Goal: Task Accomplishment & Management: Complete application form

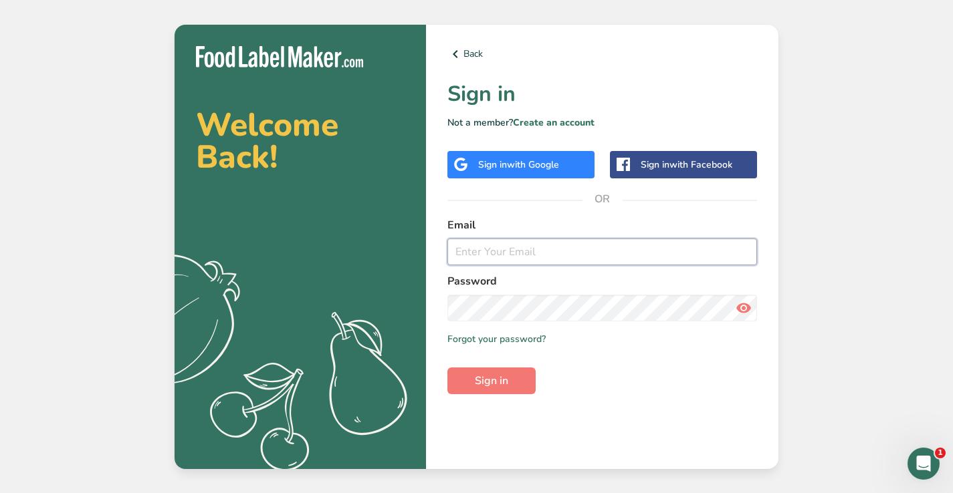
type input "[EMAIL_ADDRESS][DOMAIN_NAME]"
click at [491, 380] on button "Sign in" at bounding box center [491, 381] width 88 height 27
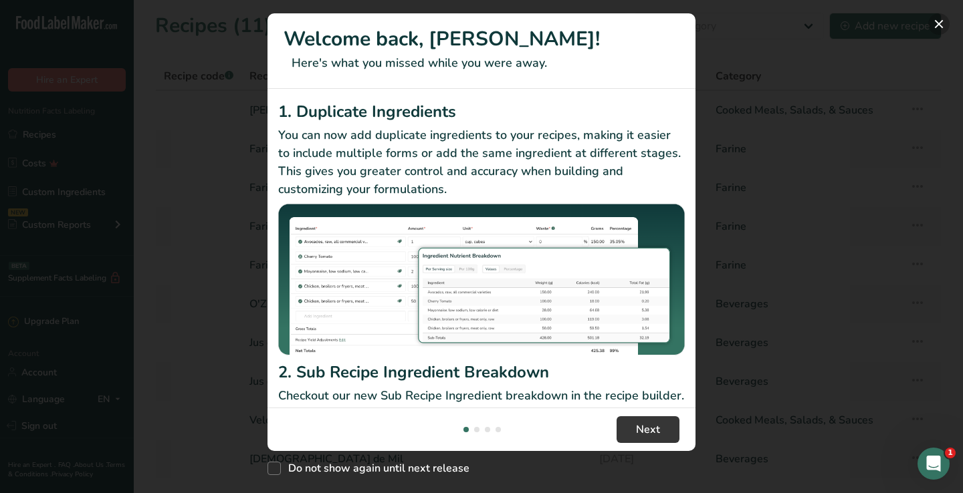
click at [938, 28] on button "New Features" at bounding box center [938, 23] width 21 height 21
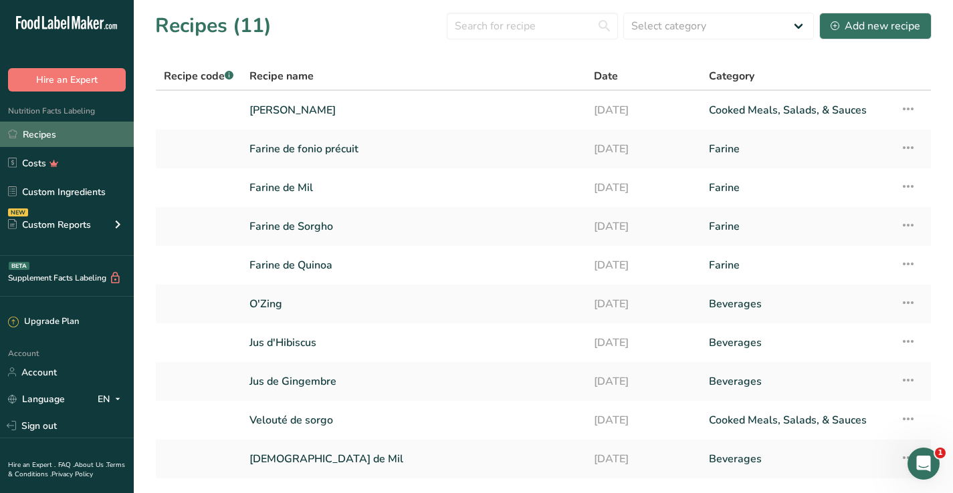
click at [39, 139] on link "Recipes" at bounding box center [67, 134] width 134 height 25
click at [322, 148] on link "Farine de fonio précuit" at bounding box center [413, 149] width 328 height 28
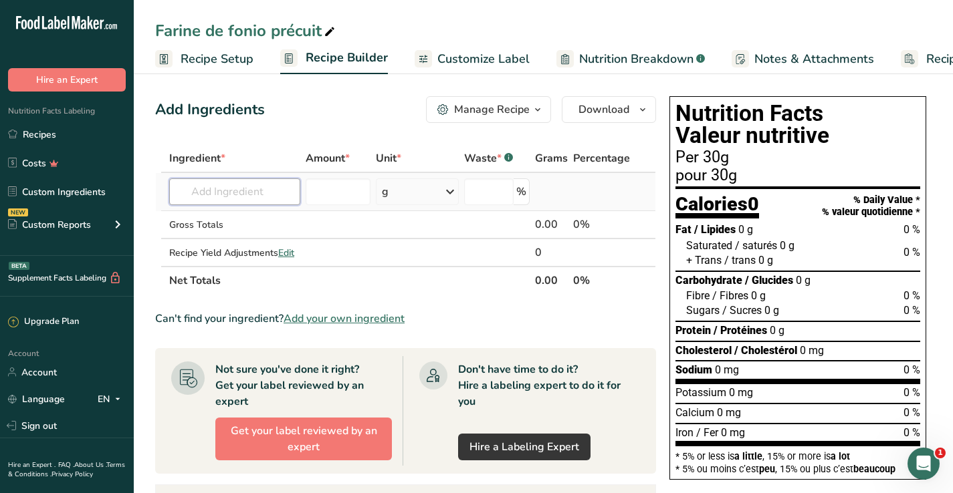
click at [265, 192] on input "text" at bounding box center [234, 191] width 131 height 27
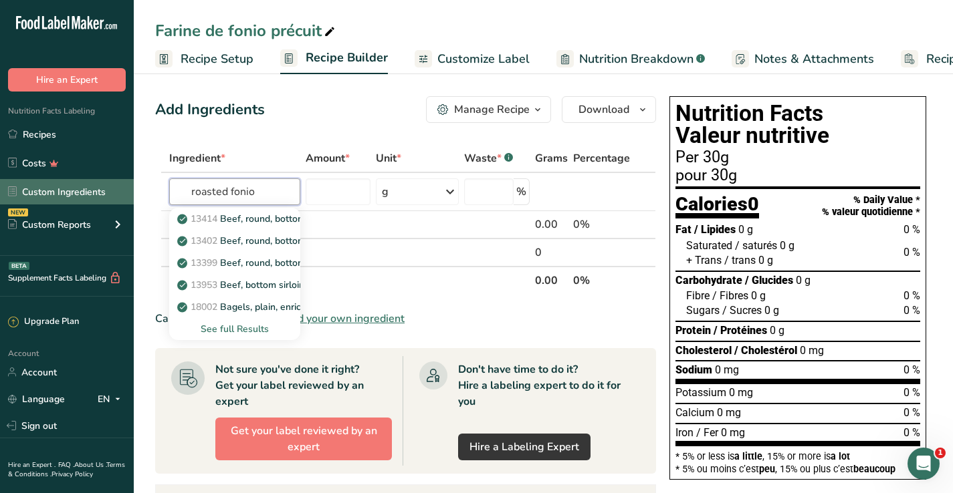
drag, startPoint x: 260, startPoint y: 192, endPoint x: 86, endPoint y: 191, distance: 173.8
click at [86, 191] on div ".a-20{fill:#fff;} Hire an Expert Nutrition Facts Labeling Recipes Costs Custom …" at bounding box center [476, 418] width 953 height 836
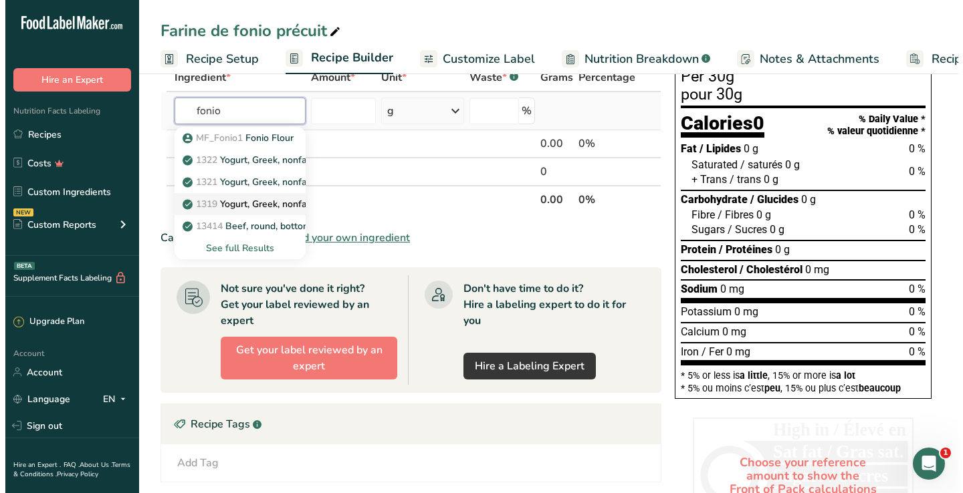
scroll to position [82, 0]
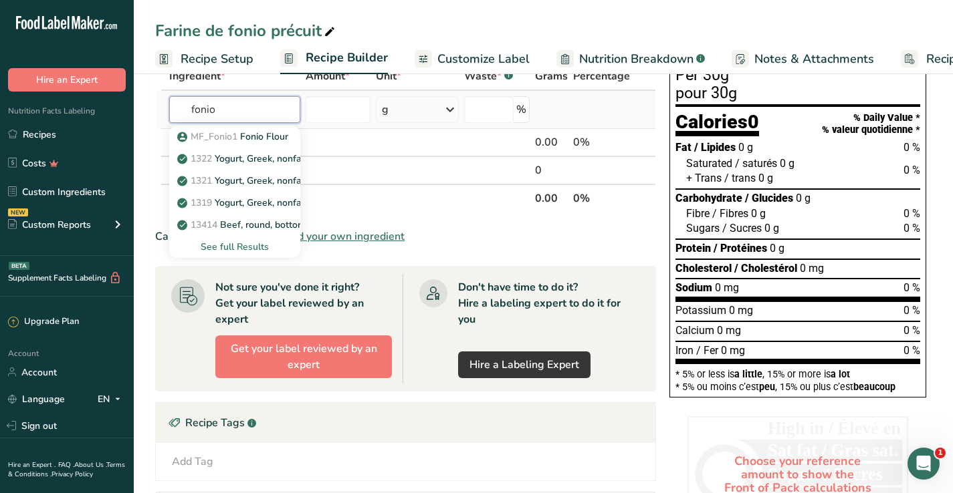
type input "fonio"
click at [263, 245] on div "See full Results" at bounding box center [235, 247] width 110 height 14
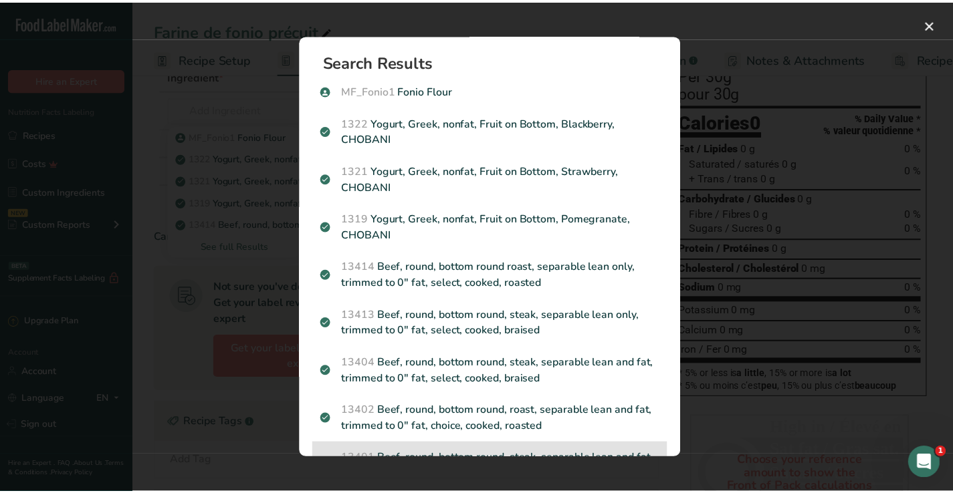
scroll to position [0, 0]
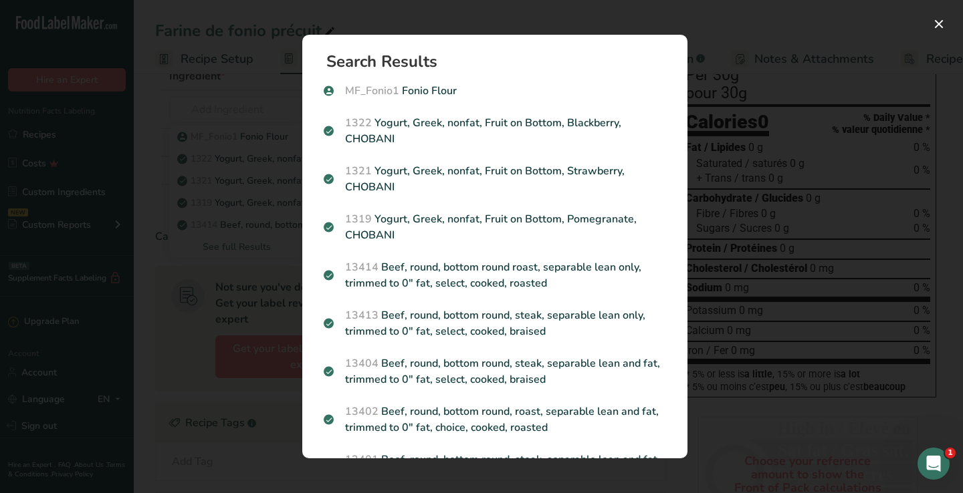
click at [752, 394] on div "Search results modal" at bounding box center [481, 246] width 963 height 493
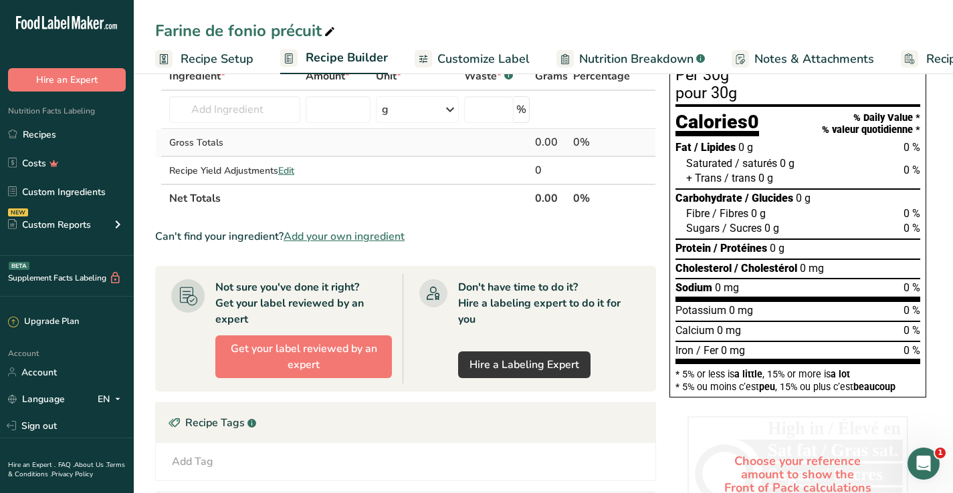
click at [236, 134] on td "Gross Totals" at bounding box center [234, 143] width 136 height 28
click at [235, 120] on input "text" at bounding box center [234, 109] width 131 height 27
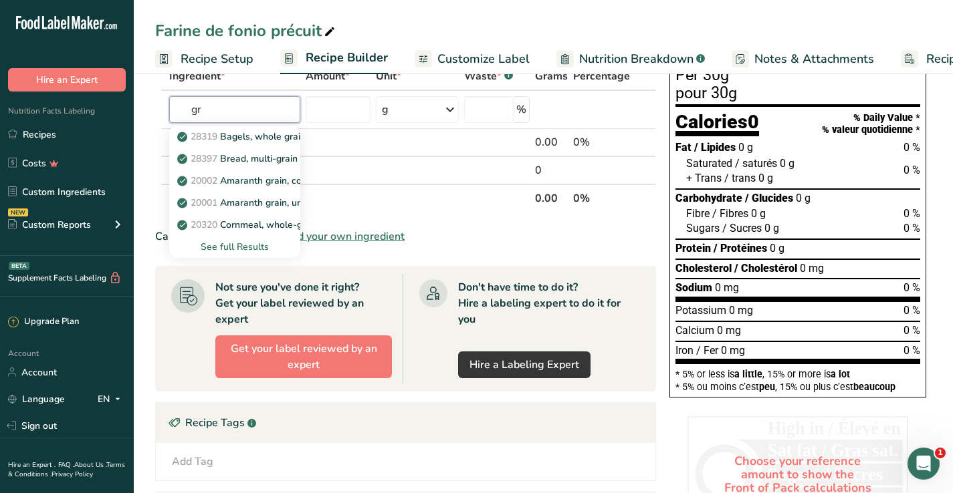
type input "g"
type input "fonio"
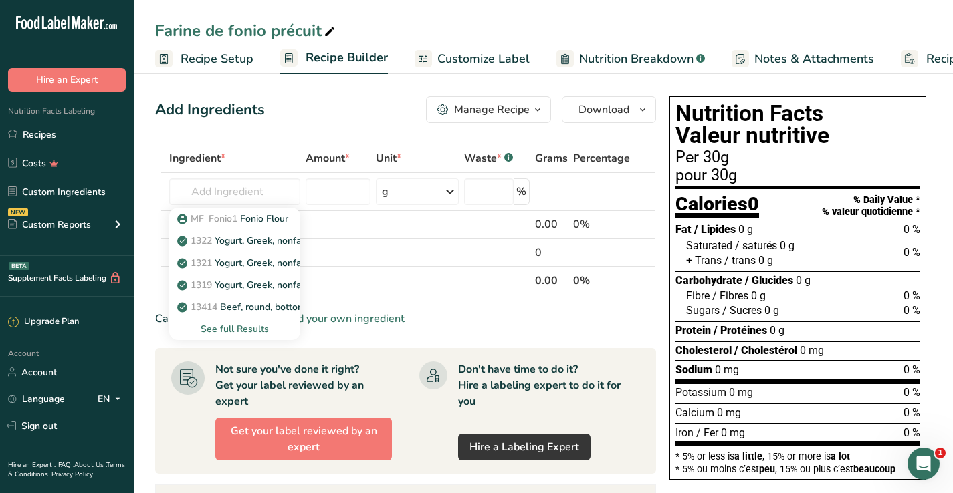
click at [393, 107] on div "Add Ingredients Manage Recipe Delete Recipe Duplicate Recipe Scale Recipe Save …" at bounding box center [405, 109] width 501 height 27
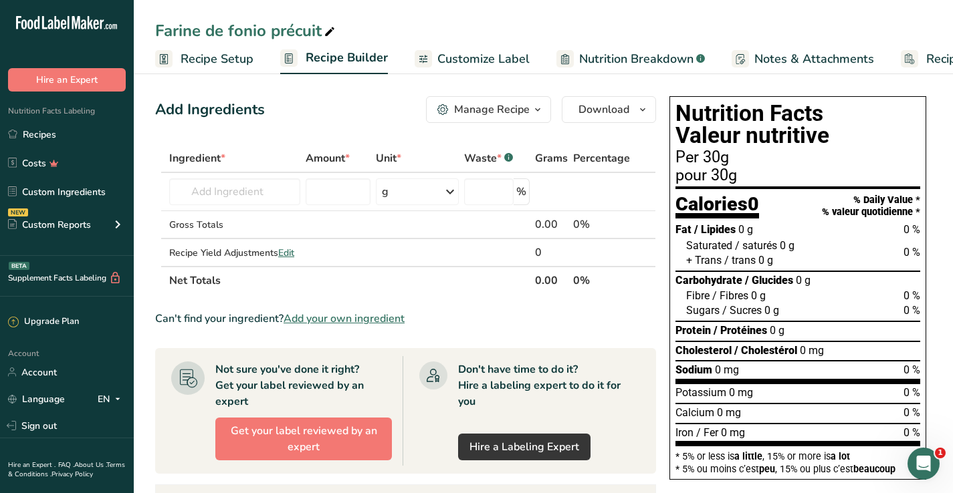
click at [184, 62] on span "Recipe Setup" at bounding box center [216, 59] width 73 height 18
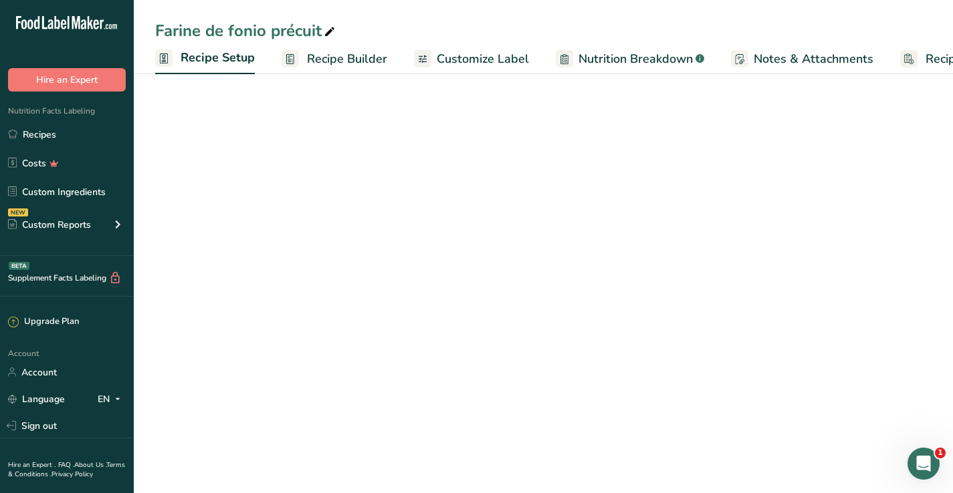
scroll to position [0, 5]
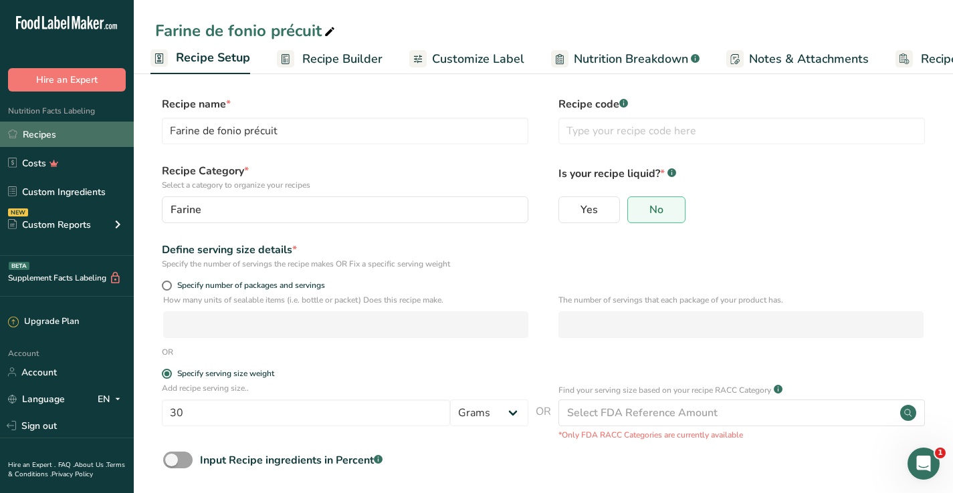
click at [39, 136] on link "Recipes" at bounding box center [67, 134] width 134 height 25
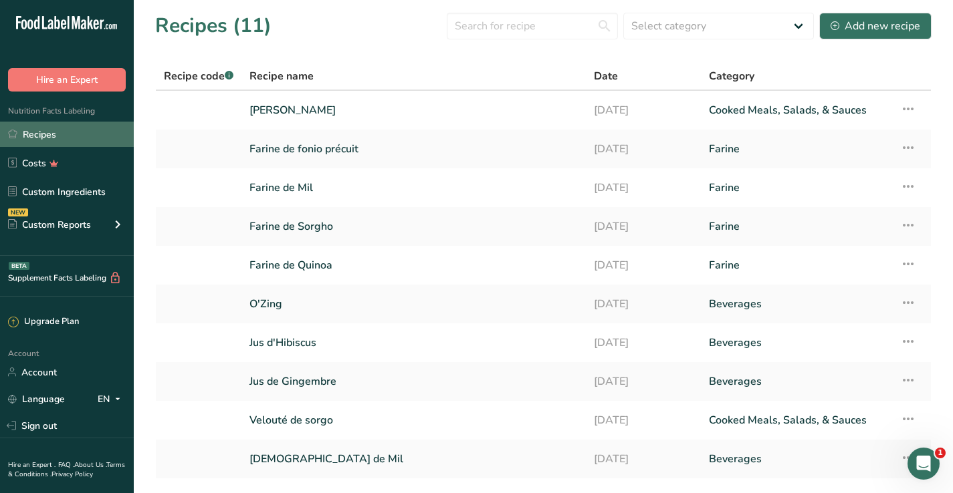
click at [62, 135] on link "Recipes" at bounding box center [67, 134] width 134 height 25
click at [868, 27] on div "Add new recipe" at bounding box center [875, 26] width 90 height 16
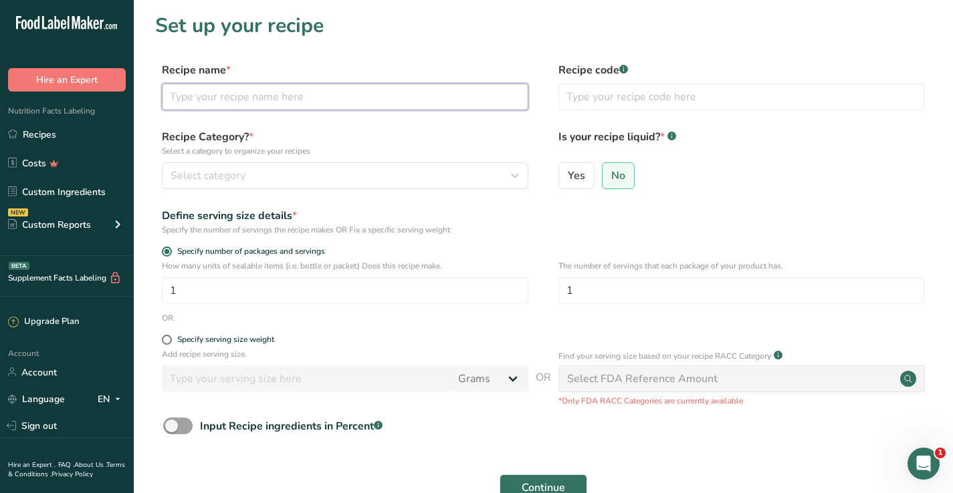
click at [211, 101] on input "text" at bounding box center [345, 97] width 366 height 27
type input "F"
type input "Graine de fonio"
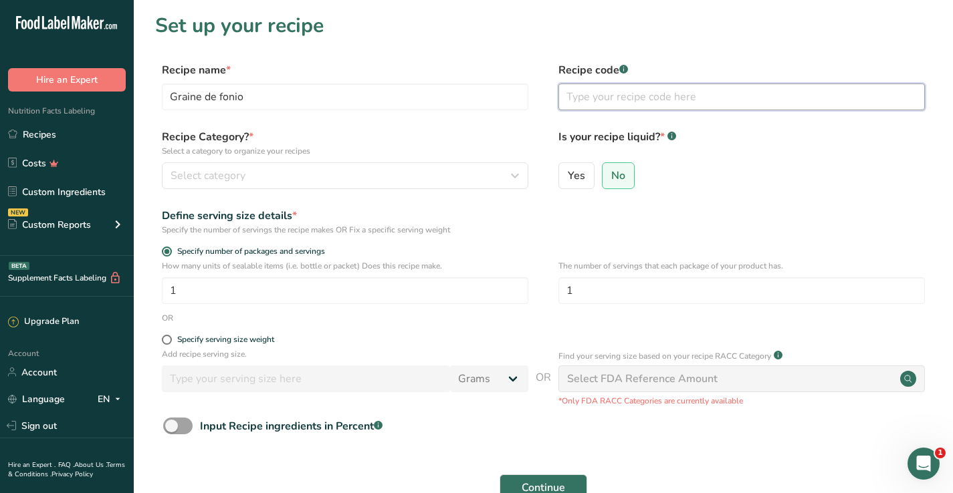
click at [586, 102] on input "text" at bounding box center [741, 97] width 366 height 27
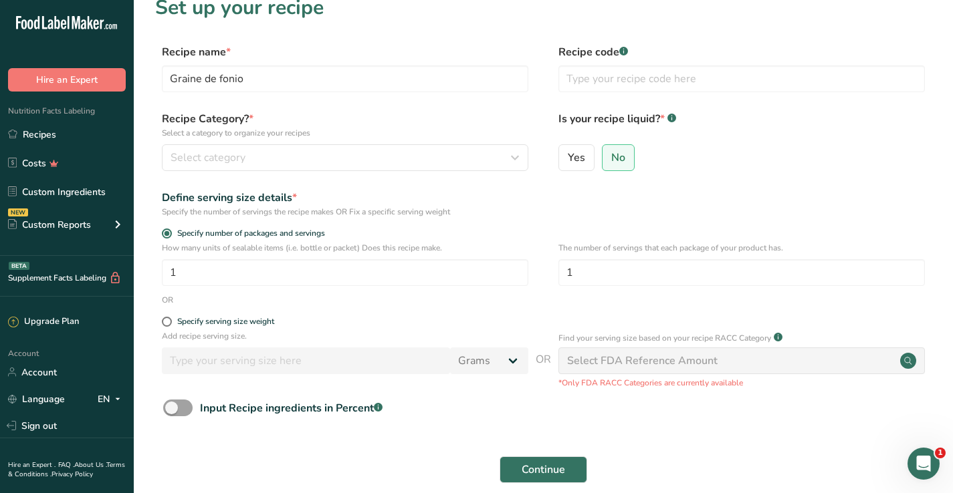
click at [195, 374] on div "Add recipe serving size. Grams kg mg mcg lb oz l mL fl oz tbsp tsp cup qt gallon" at bounding box center [345, 355] width 366 height 51
click at [189, 407] on span at bounding box center [177, 408] width 29 height 17
click at [172, 407] on input "Input Recipe ingredients in Percent .a-a{fill:#347362;}.b-a{fill:#fff;}" at bounding box center [167, 408] width 9 height 9
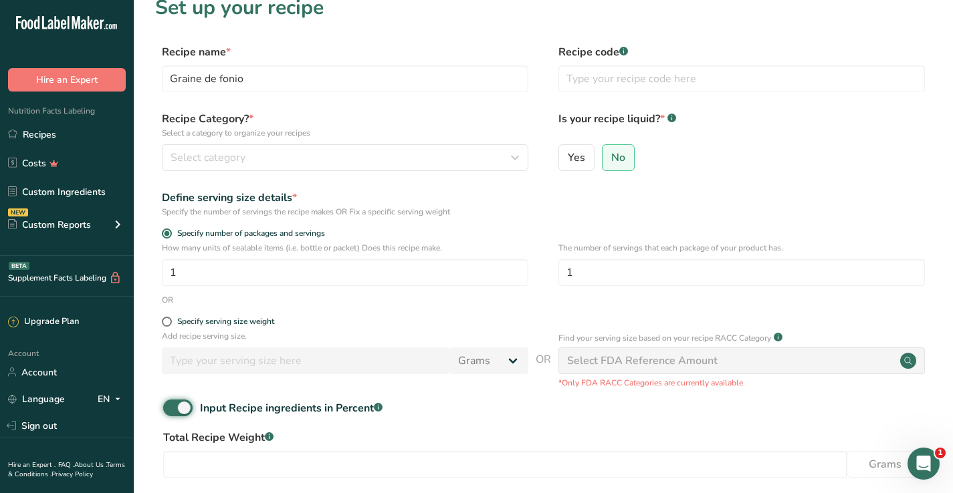
scroll to position [23, 0]
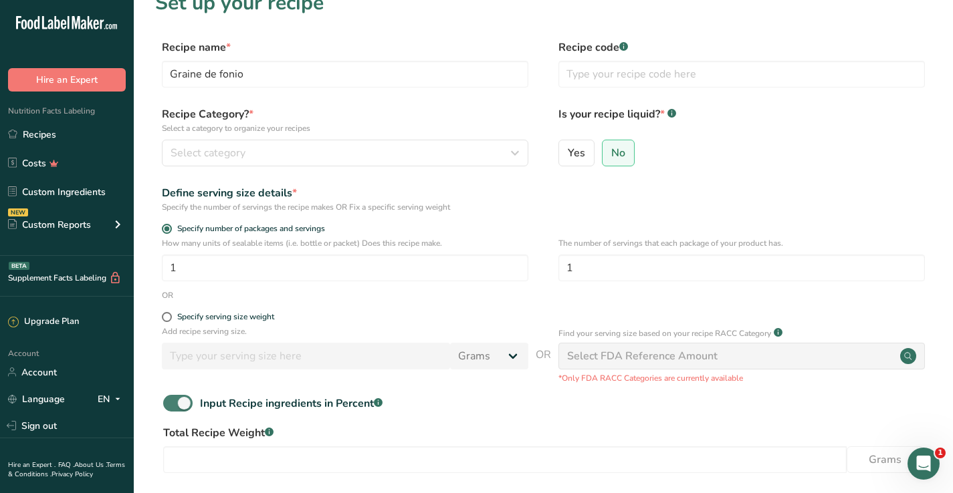
click at [182, 402] on span at bounding box center [177, 403] width 29 height 17
click at [172, 402] on input "Input Recipe ingredients in Percent .a-a{fill:#347362;}.b-a{fill:#fff;}" at bounding box center [167, 403] width 9 height 9
checkbox input "false"
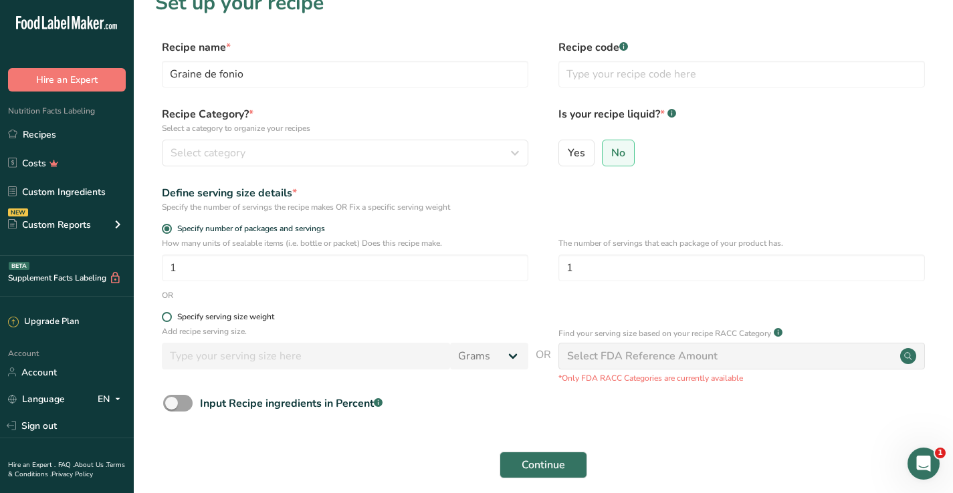
click at [165, 317] on span at bounding box center [167, 317] width 10 height 10
click at [165, 317] on input "Specify serving size weight" at bounding box center [166, 317] width 9 height 9
radio input "true"
radio input "false"
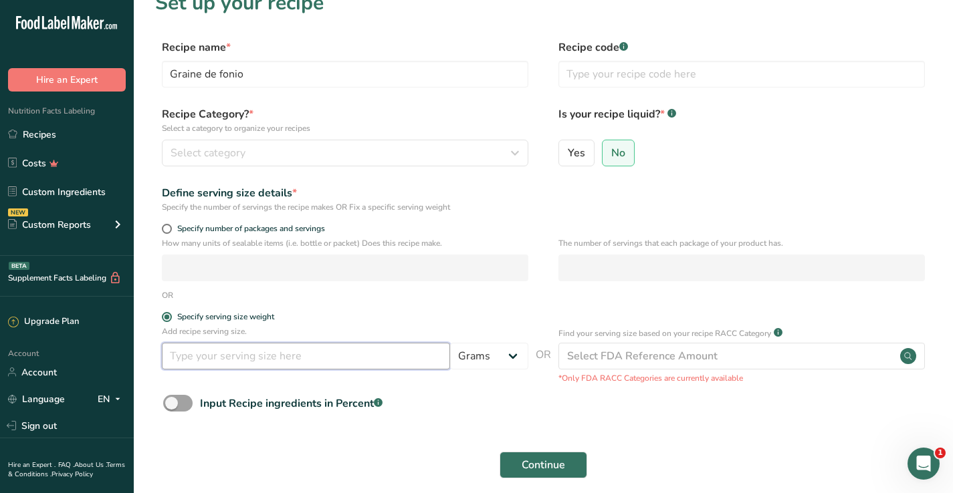
click at [251, 362] on input "number" at bounding box center [306, 356] width 288 height 27
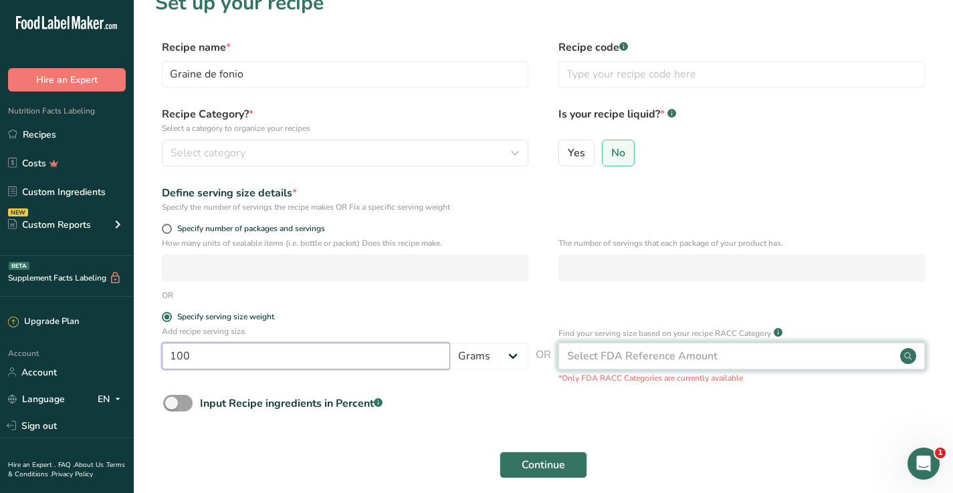
type input "100"
click at [590, 360] on div "Select FDA Reference Amount" at bounding box center [642, 356] width 150 height 16
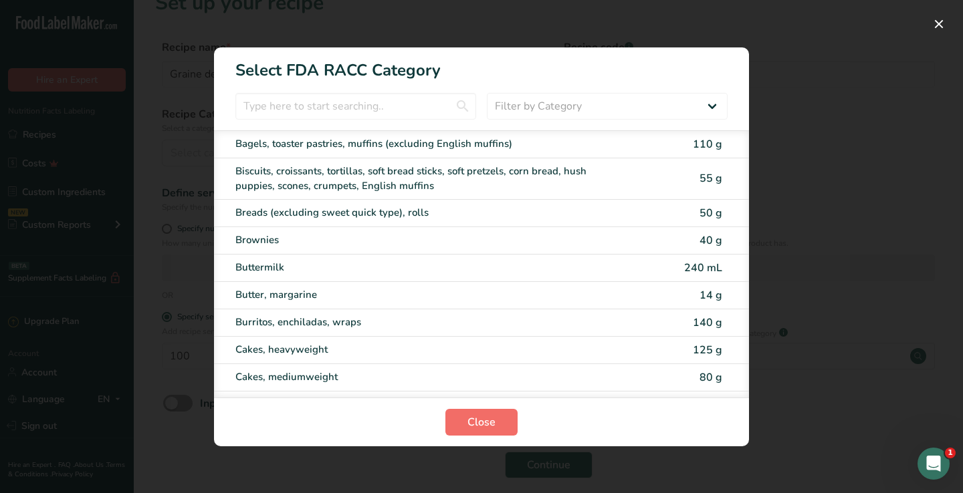
click at [477, 412] on button "Close" at bounding box center [481, 422] width 72 height 27
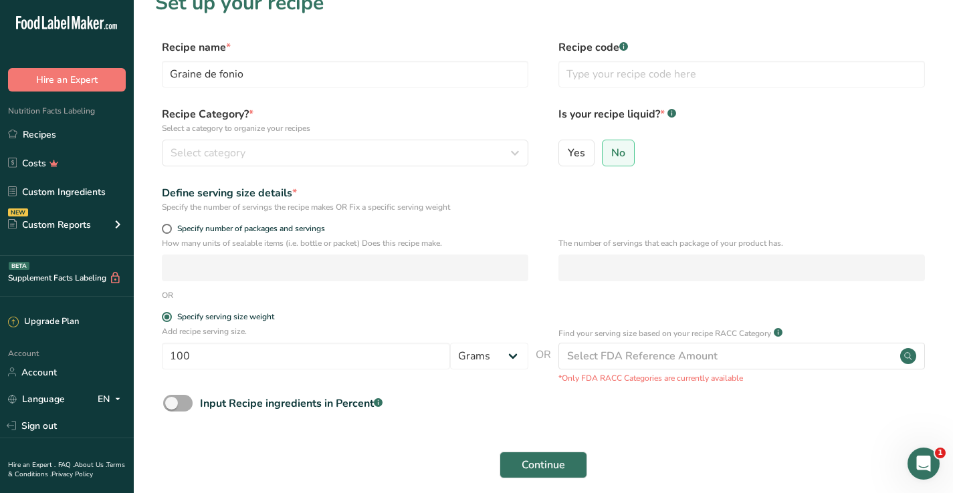
click at [170, 403] on span at bounding box center [177, 403] width 29 height 17
click at [170, 403] on input "Input Recipe ingredients in Percent .a-a{fill:#347362;}.b-a{fill:#fff;}" at bounding box center [167, 403] width 9 height 9
checkbox input "true"
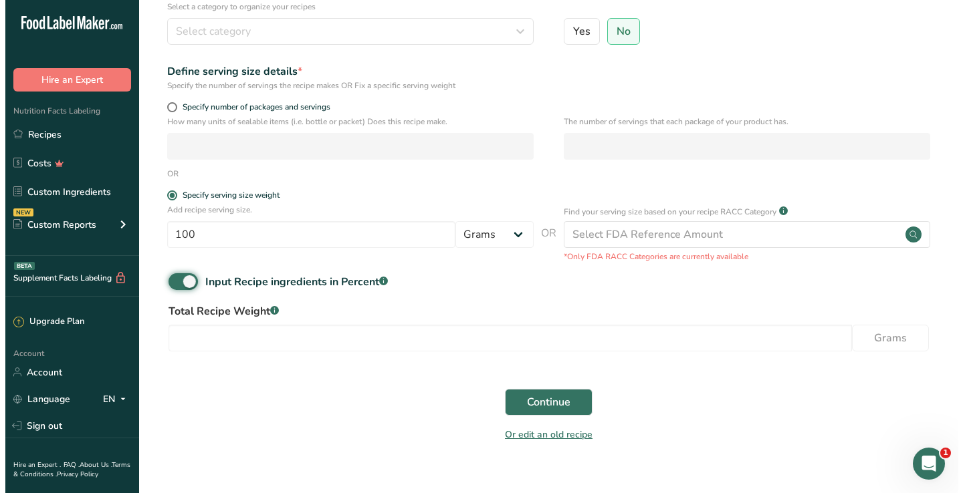
scroll to position [156, 0]
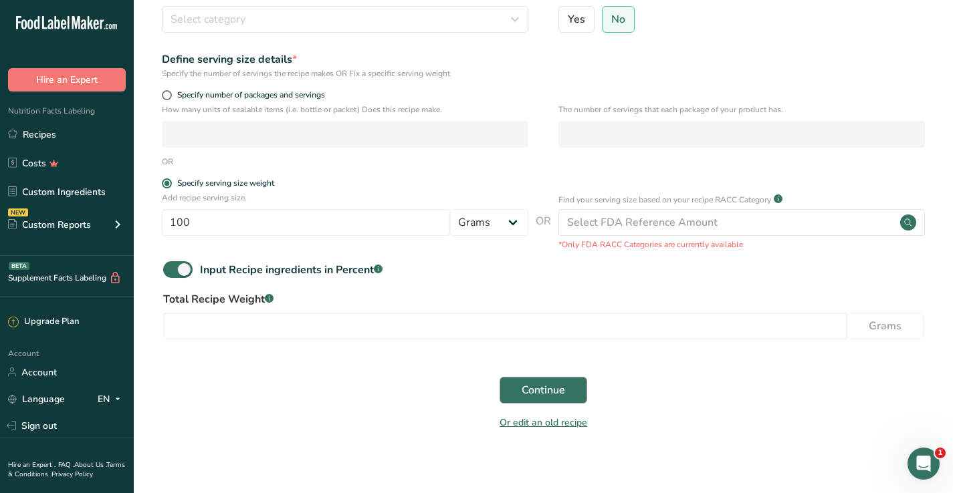
click at [545, 392] on span "Continue" at bounding box center [542, 390] width 43 height 16
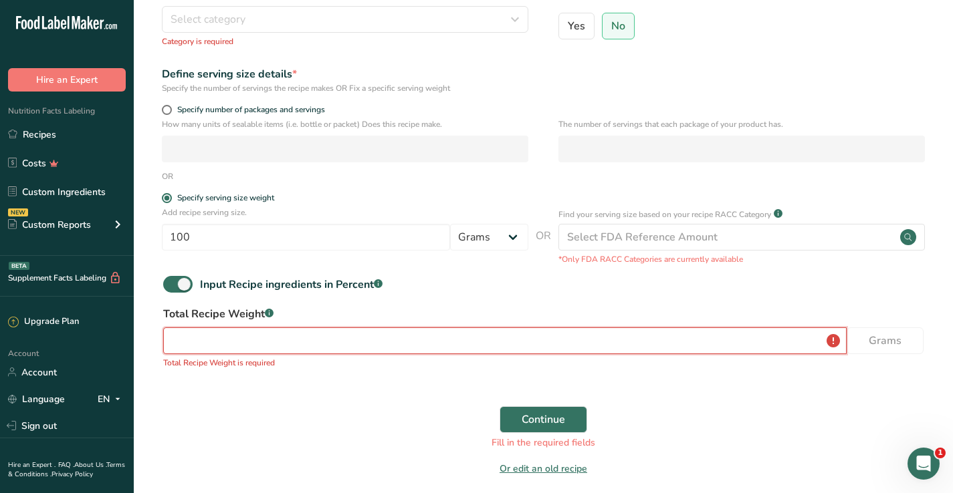
click at [445, 332] on input "number" at bounding box center [504, 341] width 683 height 27
type input "1"
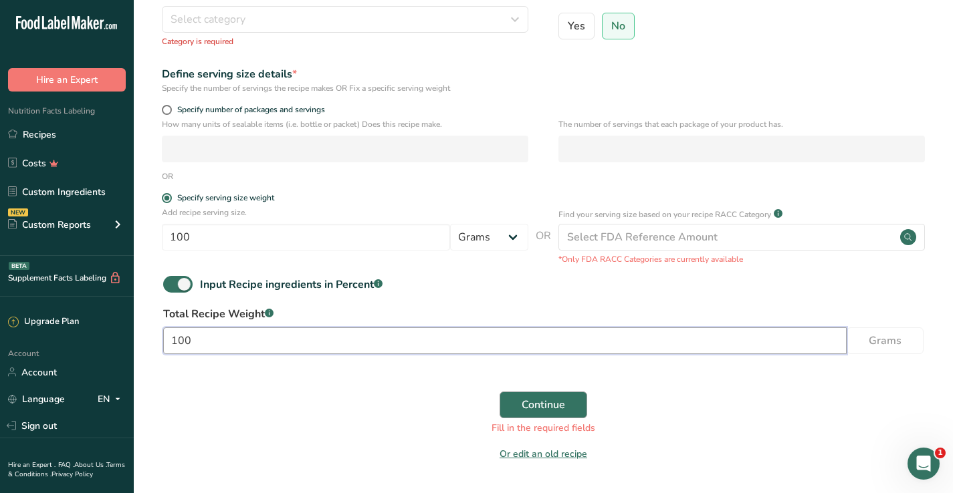
type input "100"
click at [537, 397] on span "Continue" at bounding box center [542, 405] width 43 height 16
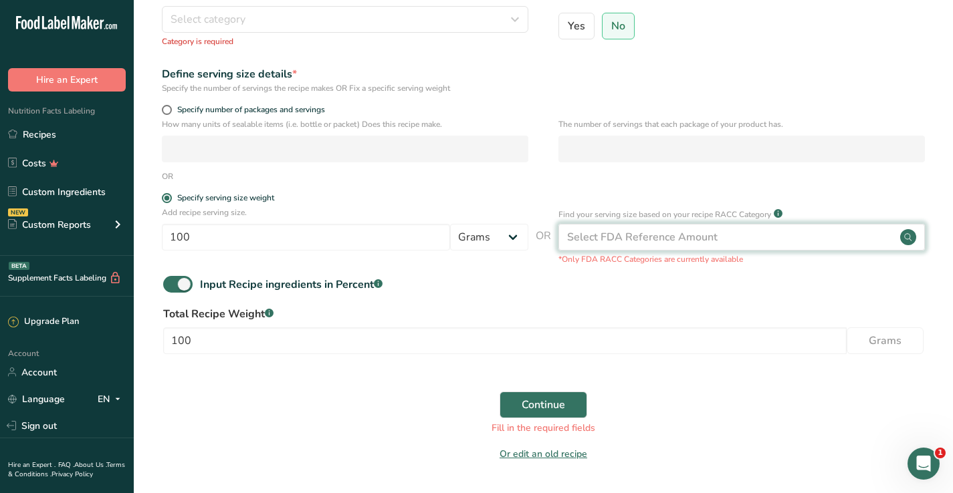
click at [590, 248] on div "Select FDA Reference Amount" at bounding box center [741, 237] width 366 height 27
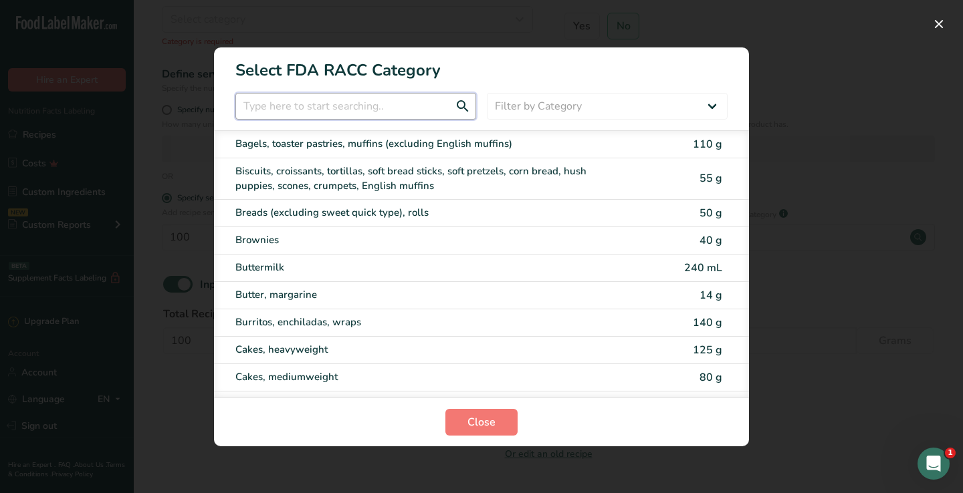
click at [367, 108] on input "RACC Category Selection Modal" at bounding box center [355, 106] width 241 height 27
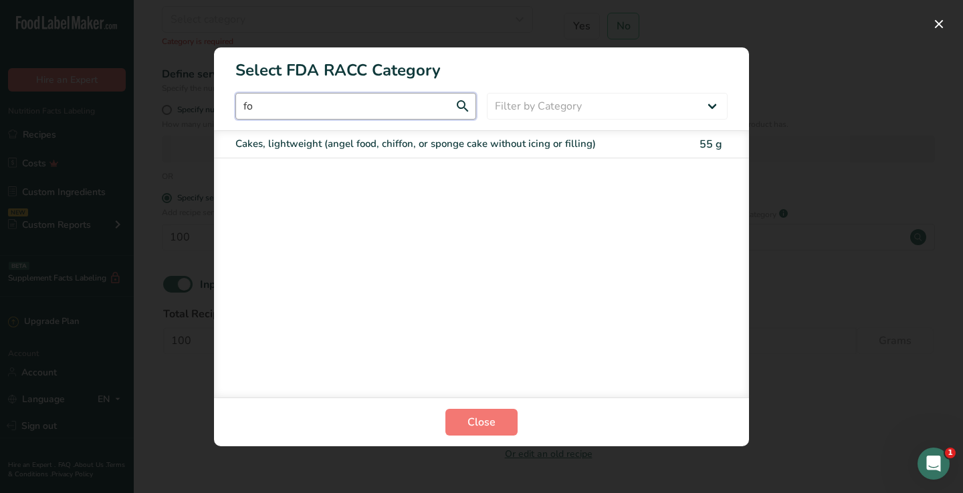
type input "f"
type input "s"
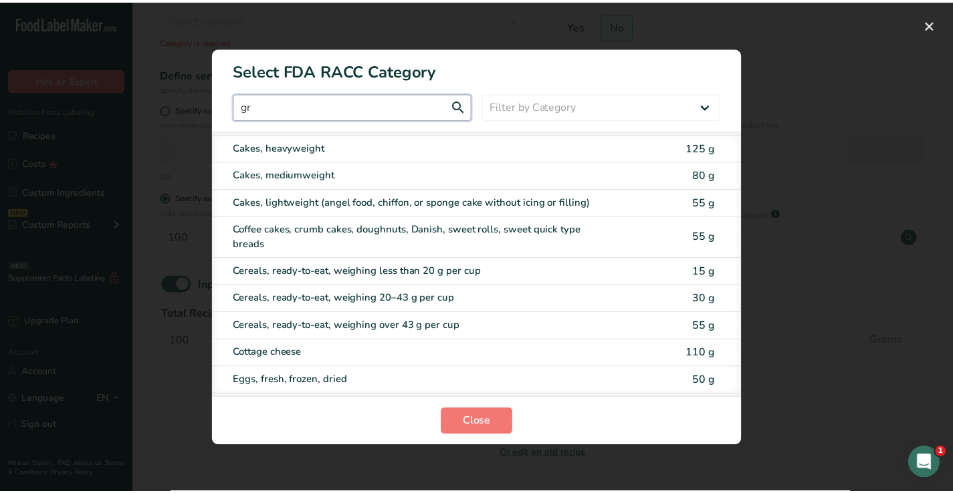
scroll to position [0, 0]
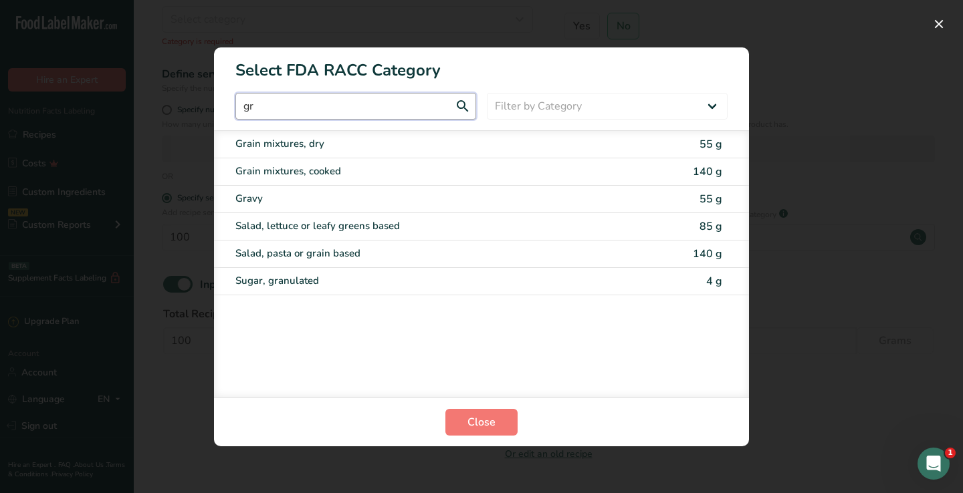
type input "g"
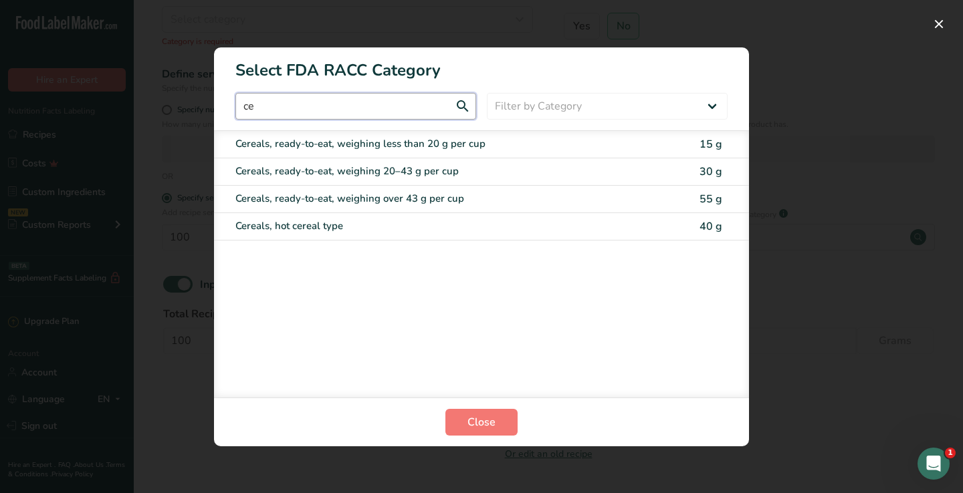
type input "c"
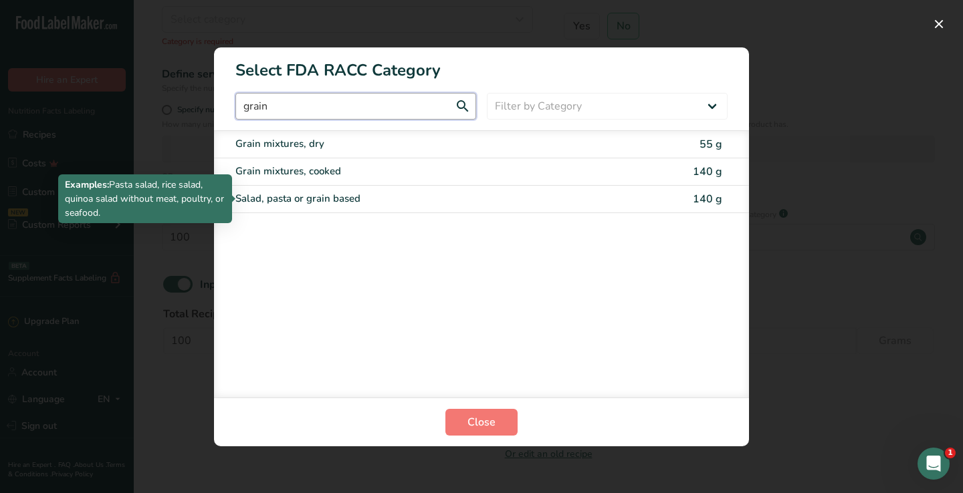
type input "grain"
click at [323, 204] on div "Salad, pasta or grain based" at bounding box center [425, 198] width 380 height 15
type input "140"
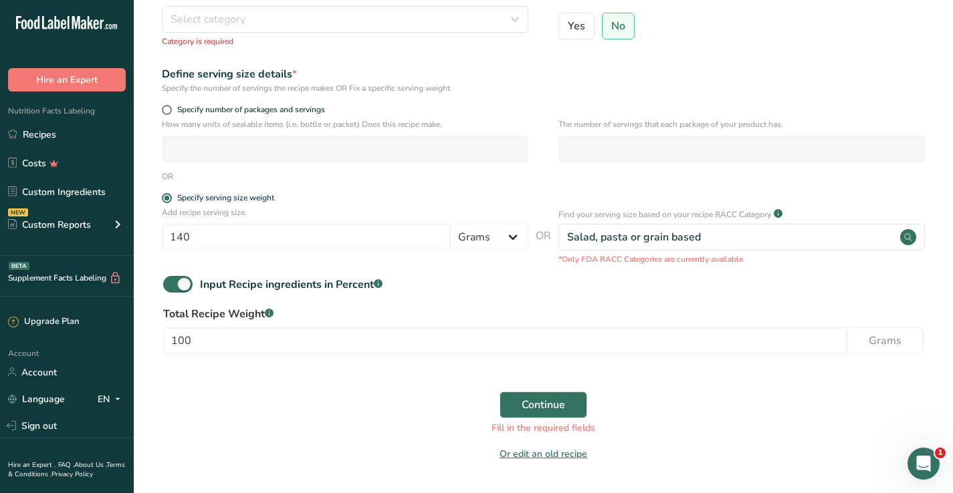
click at [549, 419] on div "Continue Fill in the required fields" at bounding box center [543, 413] width 776 height 59
click at [540, 407] on span "Continue" at bounding box center [542, 405] width 43 height 16
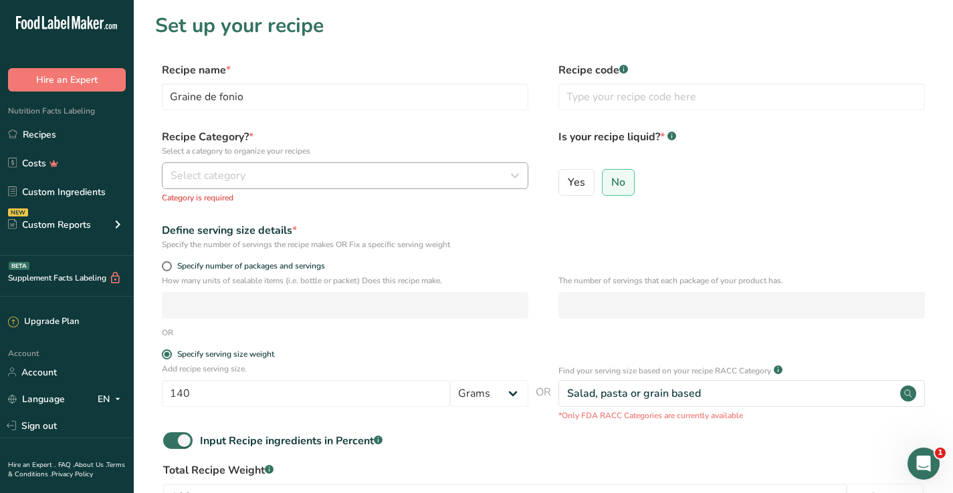
click at [324, 167] on button "Select category" at bounding box center [345, 175] width 366 height 27
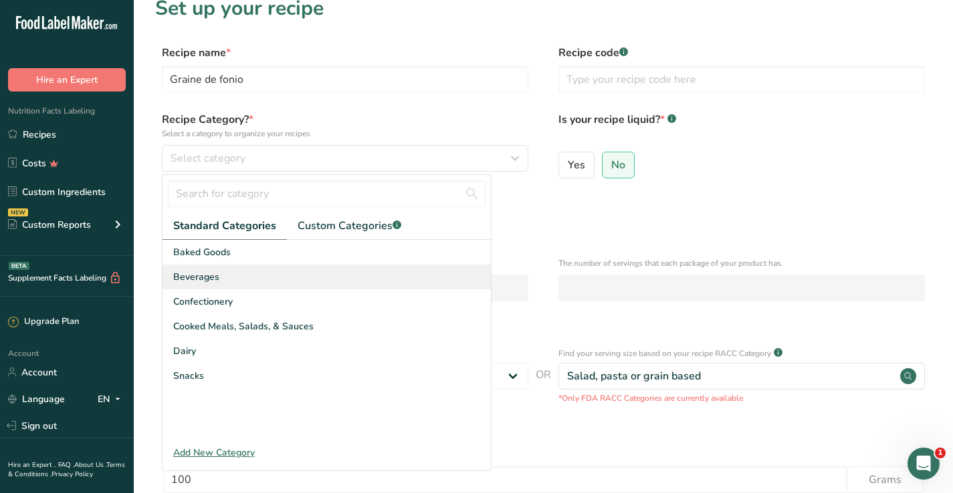
scroll to position [23, 0]
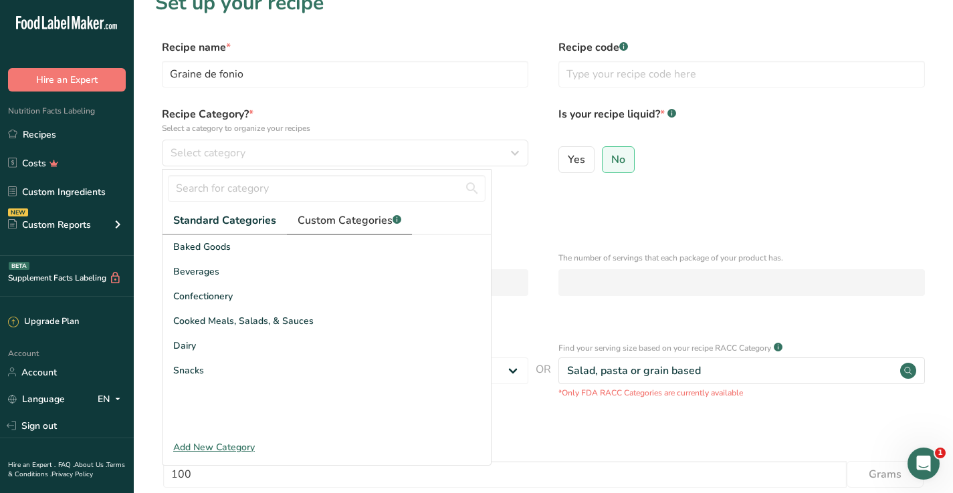
click at [348, 226] on span "Custom Categories .a-a{fill:#347362;}.b-a{fill:#fff;}" at bounding box center [349, 221] width 104 height 16
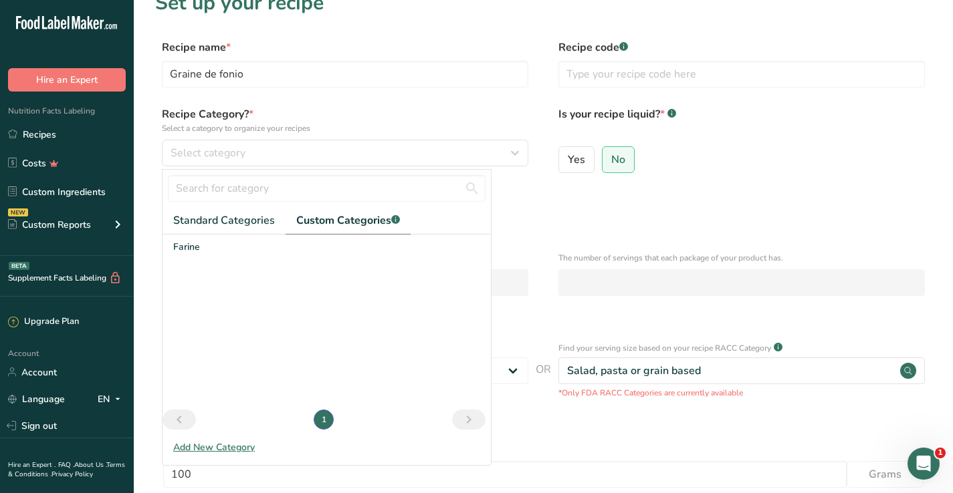
click at [230, 445] on div "Add New Category" at bounding box center [326, 448] width 328 height 14
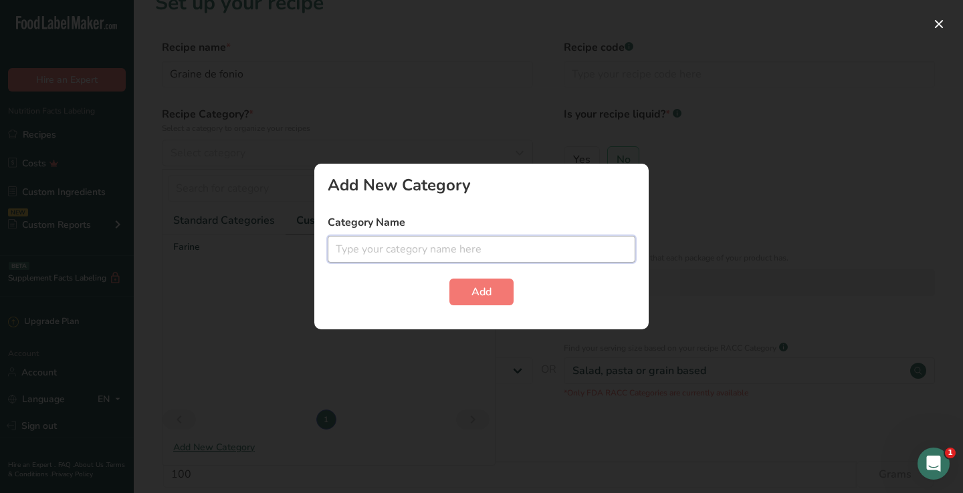
click at [381, 251] on input "text" at bounding box center [481, 249] width 307 height 27
type input "Grain"
click at [484, 285] on span "Add" at bounding box center [481, 292] width 20 height 16
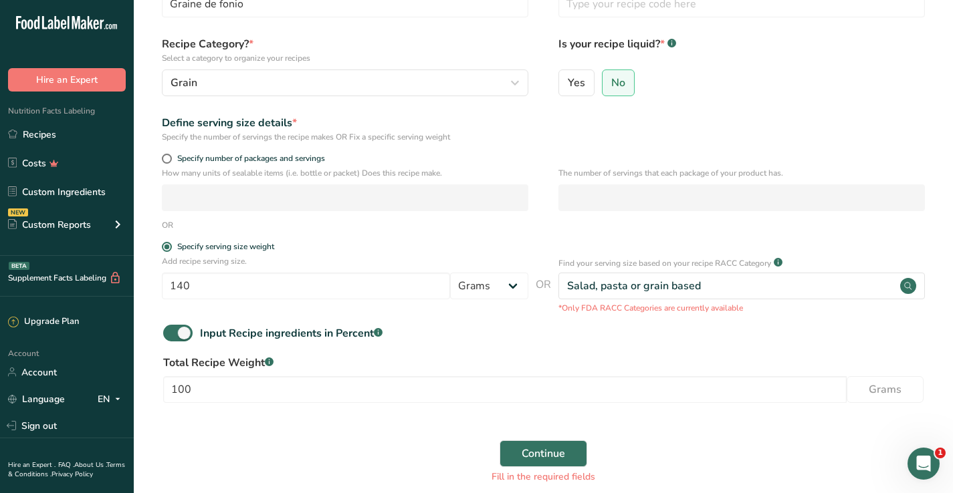
scroll to position [132, 0]
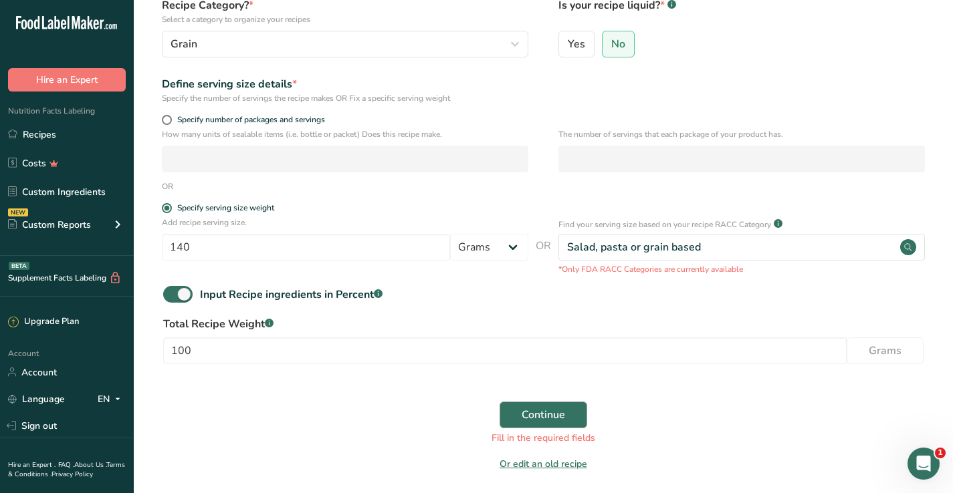
click at [546, 410] on span "Continue" at bounding box center [542, 415] width 43 height 16
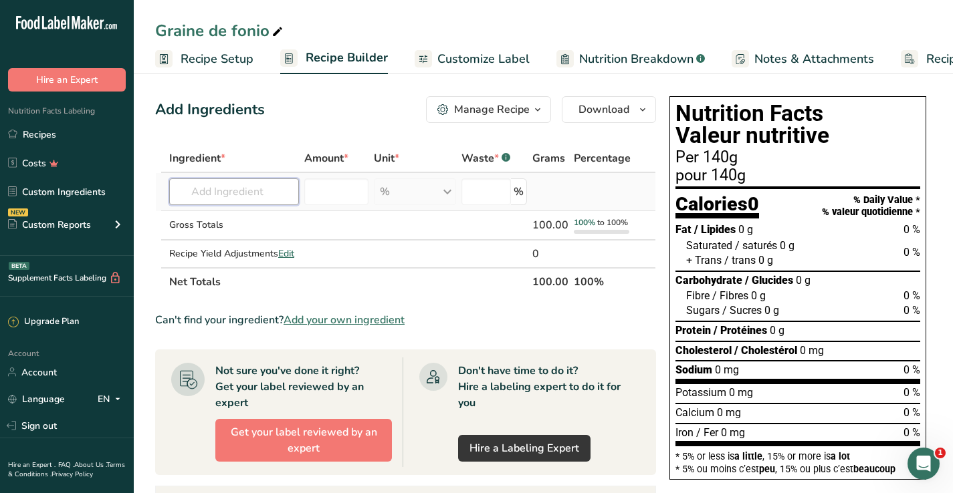
click at [278, 194] on input "text" at bounding box center [234, 191] width 130 height 27
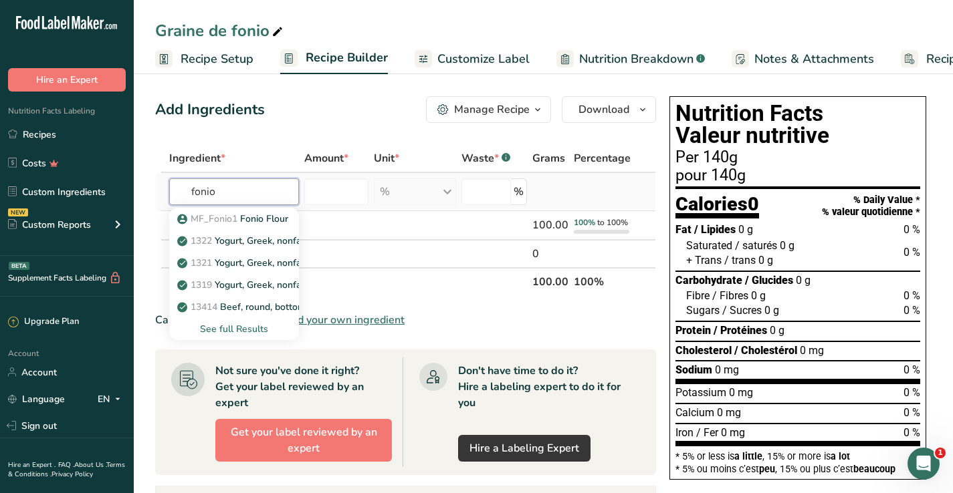
type input "fonio"
click at [243, 324] on div "See full Results" at bounding box center [234, 329] width 108 height 14
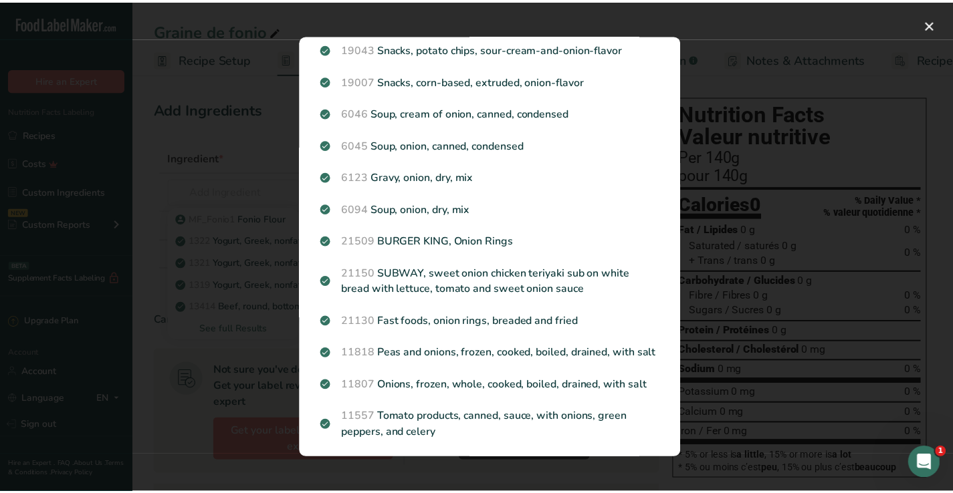
scroll to position [1052, 0]
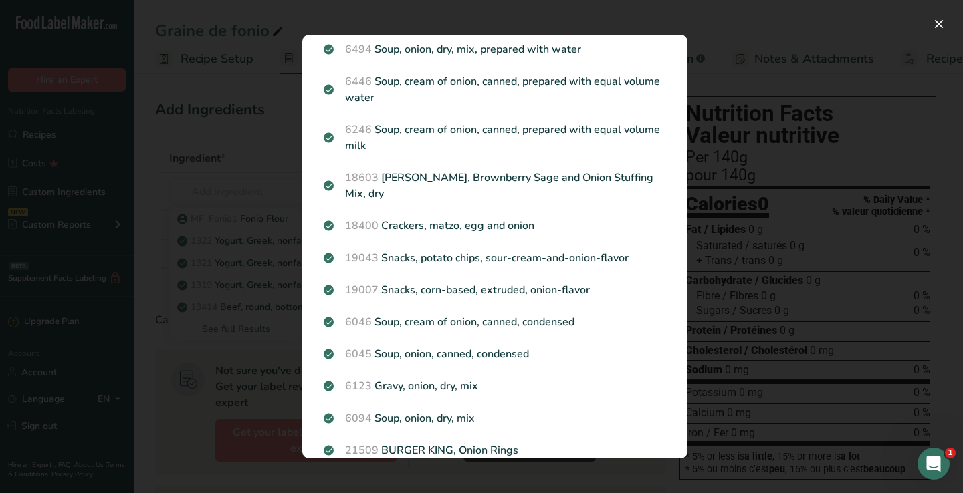
click at [755, 310] on div "Search results modal" at bounding box center [481, 246] width 963 height 493
